Goal: Check status: Check status

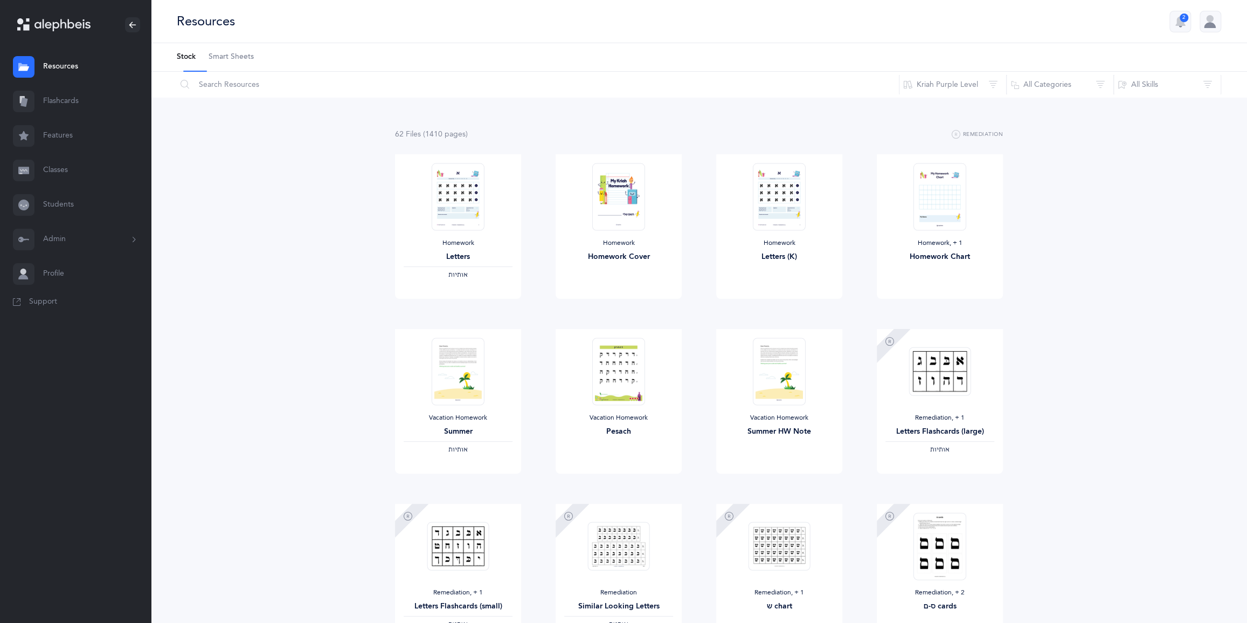
click at [69, 188] on link "Classes" at bounding box center [75, 170] width 151 height 34
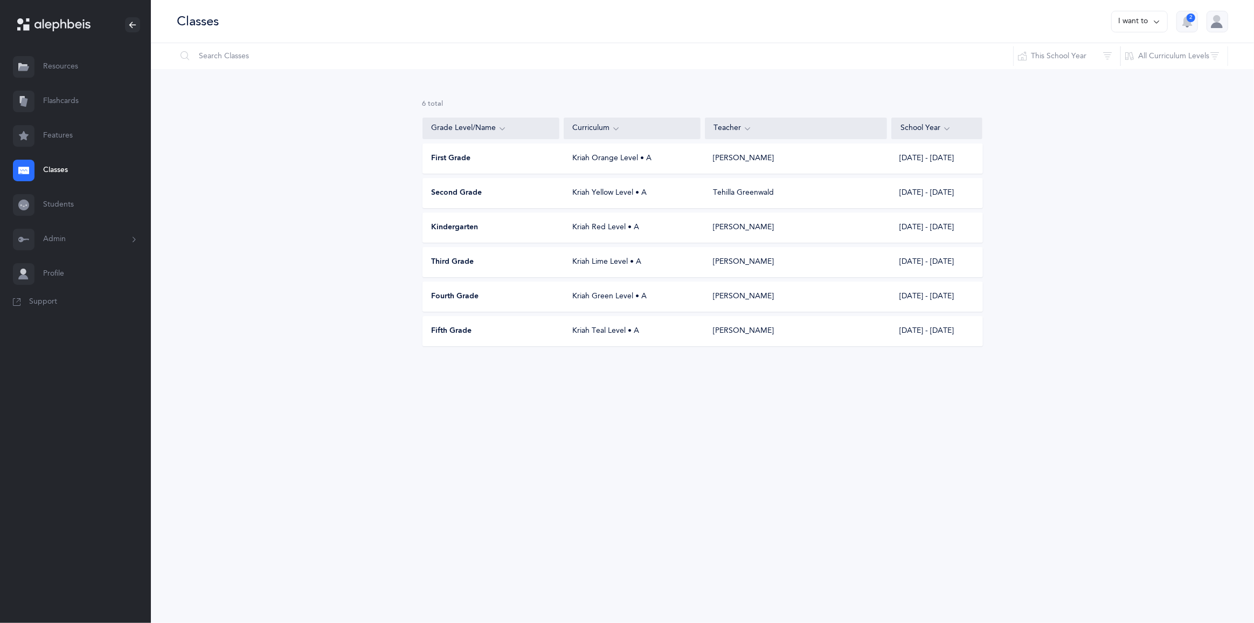
click at [501, 208] on div "Second Grade Kriah Yellow Level • A [PERSON_NAME] [DATE] - [DATE]" at bounding box center [703, 193] width 561 height 30
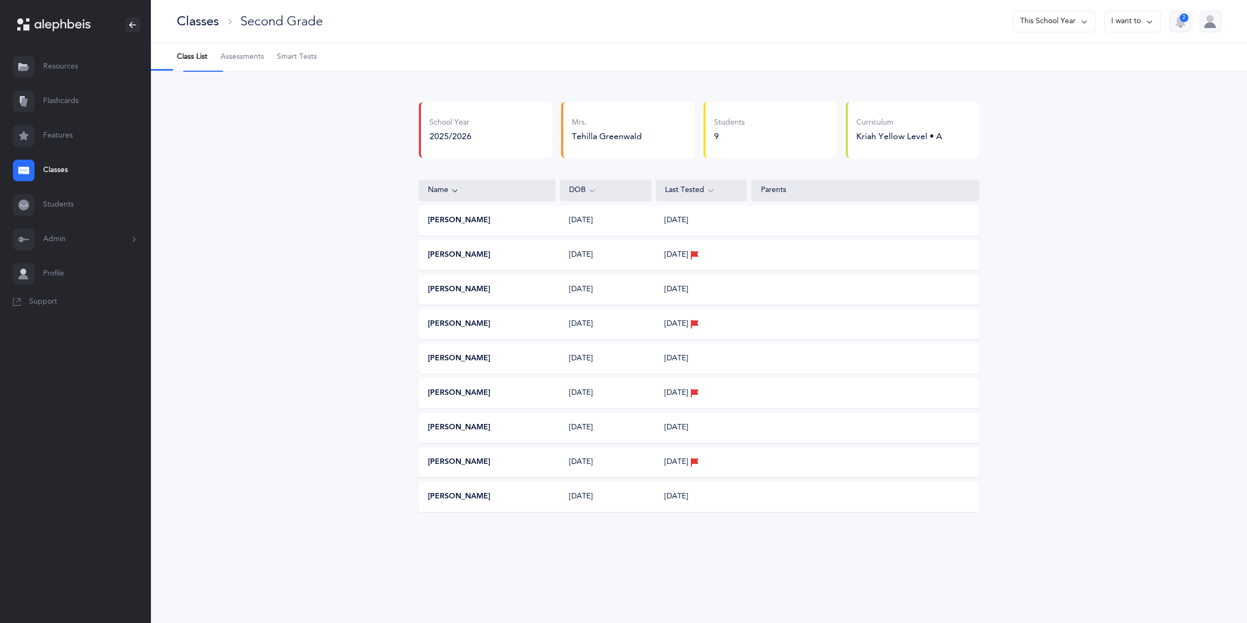
click at [264, 63] on span "Assessments" at bounding box center [242, 57] width 44 height 11
select select "2"
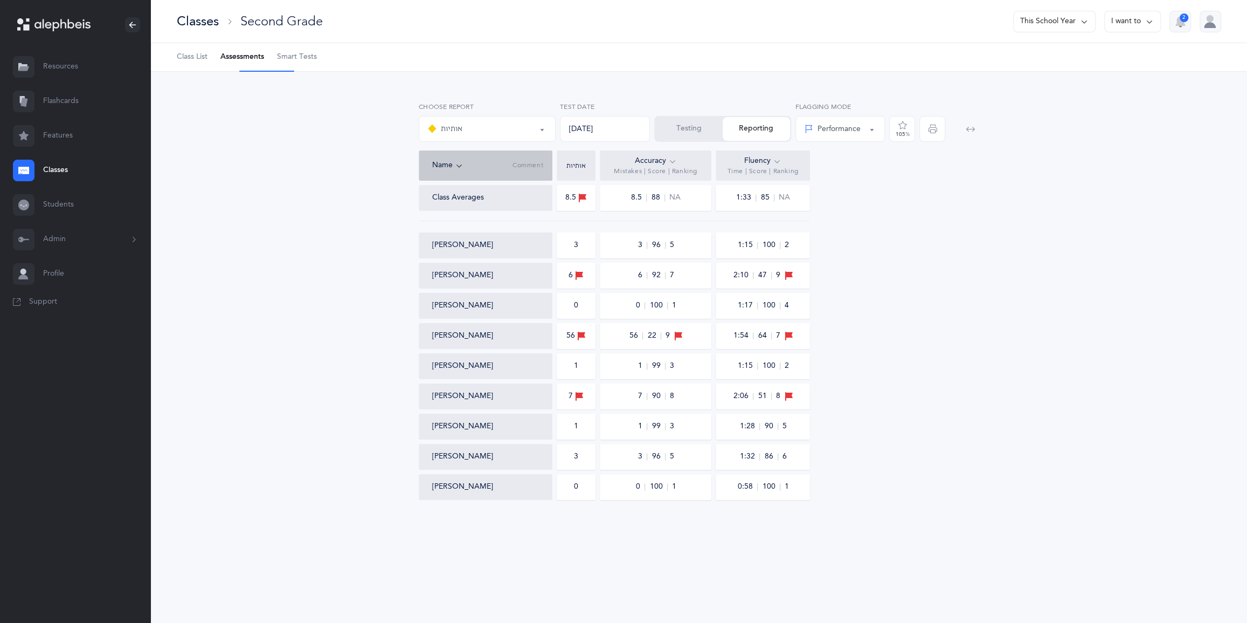
scroll to position [23, 0]
click at [511, 121] on div "אותיות" at bounding box center [487, 129] width 119 height 18
click at [926, 261] on div "Class Averages 8.5 8.5 88 NA 1:33 85 NA Natan Deutsch 3 3 96 5 1:15 100 2 [PERS…" at bounding box center [699, 342] width 561 height 315
